Goal: Use online tool/utility: Utilize a website feature to perform a specific function

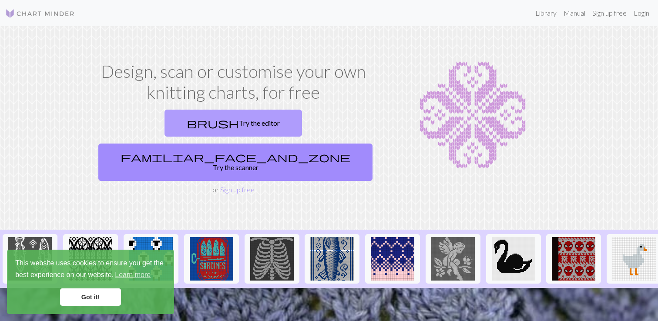
click at [165, 123] on link "brush Try the editor" at bounding box center [234, 123] width 138 height 27
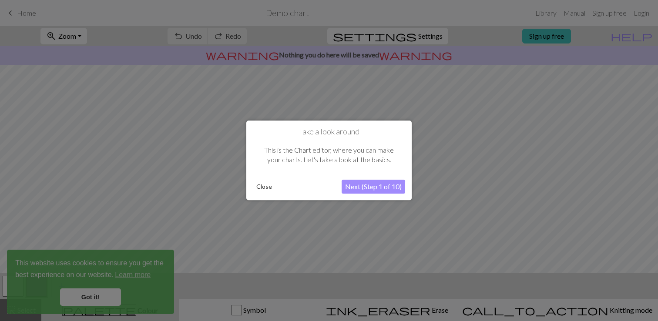
click at [390, 191] on button "Next (Step 1 of 10)" at bounding box center [374, 187] width 64 height 14
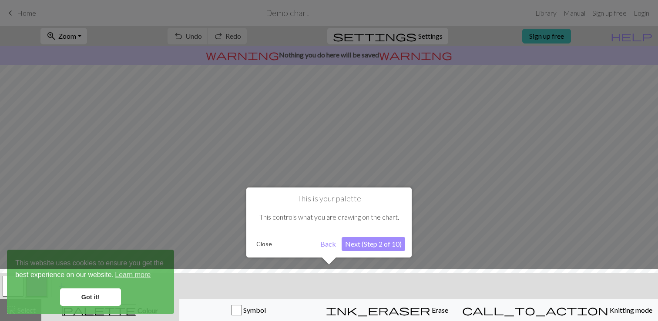
click at [358, 246] on button "Next (Step 2 of 10)" at bounding box center [374, 244] width 64 height 14
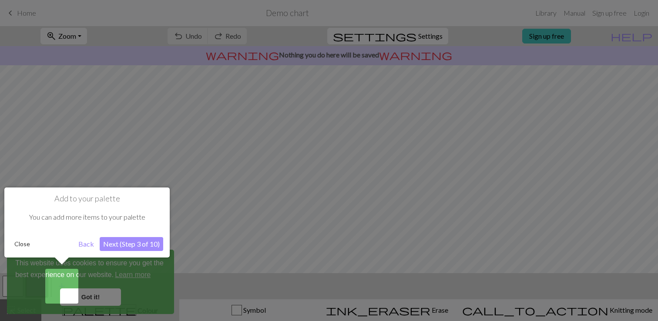
click at [134, 239] on button "Next (Step 3 of 10)" at bounding box center [132, 244] width 64 height 14
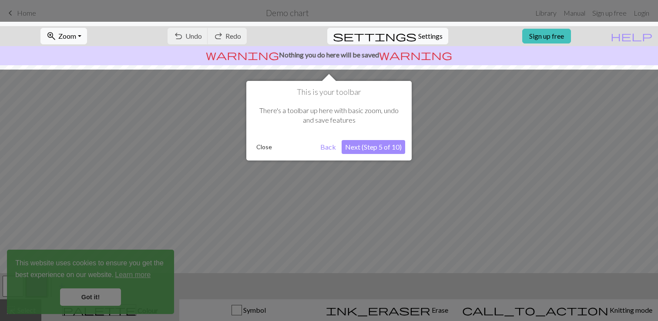
click at [376, 145] on button "Next (Step 5 of 10)" at bounding box center [374, 147] width 64 height 14
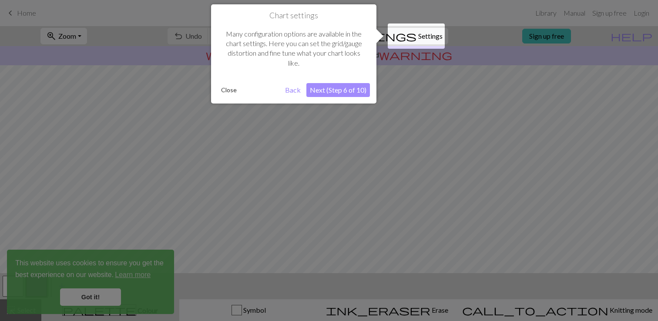
click at [343, 79] on div "Chart settings Many configuration options are available in the chart settings. …" at bounding box center [293, 53] width 165 height 99
click at [230, 87] on button "Close" at bounding box center [229, 90] width 23 height 13
